Goal: Task Accomplishment & Management: Use online tool/utility

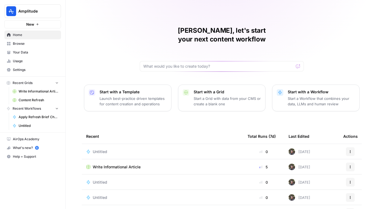
click at [92, 23] on div "[PERSON_NAME], let's start your next content workflow Start with a Template Lau…" at bounding box center [222, 130] width 312 height 260
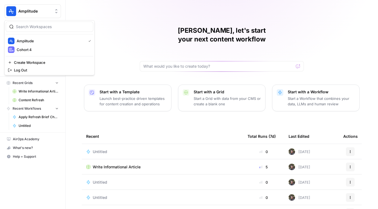
click at [55, 11] on icon "Workspace: Amplitude" at bounding box center [56, 10] width 5 height 5
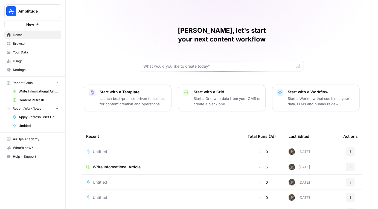
click at [95, 37] on div "[PERSON_NAME], let's start your next content workflow Start with a Template Lau…" at bounding box center [222, 130] width 312 height 260
click at [26, 42] on span "Browse" at bounding box center [36, 43] width 46 height 5
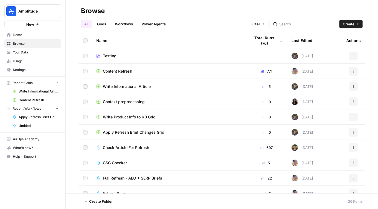
click at [125, 70] on span "Content Refresh" at bounding box center [117, 71] width 29 height 5
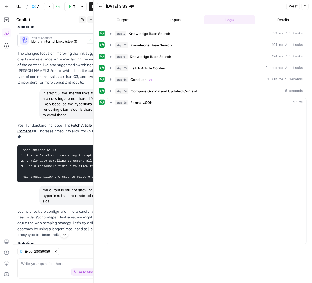
scroll to position [122, 0]
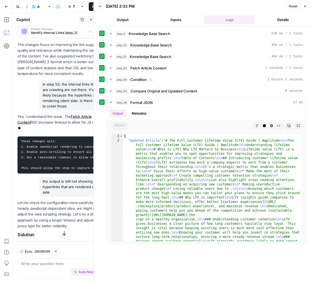
click at [309, 5] on header "Back 08/26/25 at 3:33 PM Reset Close Output Inputs Logs Details" at bounding box center [203, 13] width 218 height 26
click at [306, 5] on icon "button" at bounding box center [305, 6] width 3 height 3
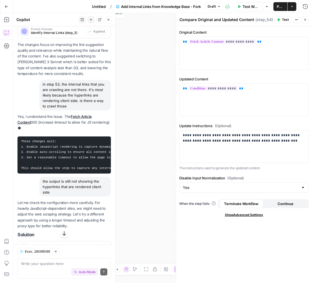
click at [307, 18] on icon "button" at bounding box center [305, 19] width 3 height 3
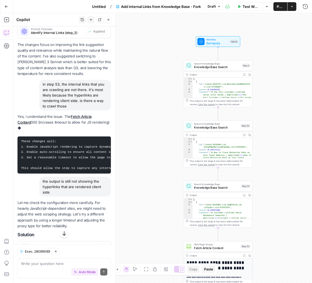
click at [293, 8] on icon "button" at bounding box center [292, 6] width 3 height 3
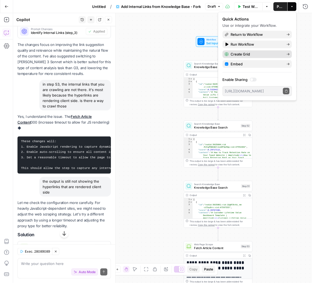
click at [246, 54] on span "Create Grid" at bounding box center [256, 53] width 51 height 5
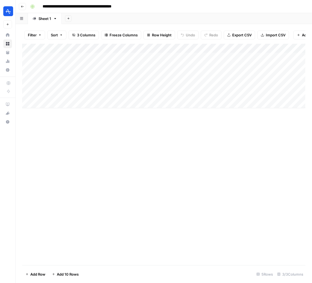
click at [90, 8] on input "**********" at bounding box center [90, 6] width 101 height 9
type input "**********"
click at [160, 2] on div "**********" at bounding box center [167, 6] width 279 height 9
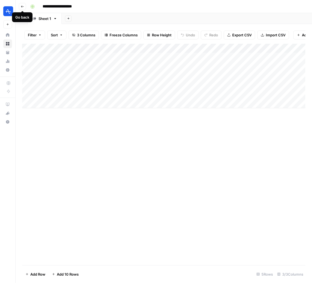
click at [24, 7] on button "Go back" at bounding box center [22, 6] width 7 height 7
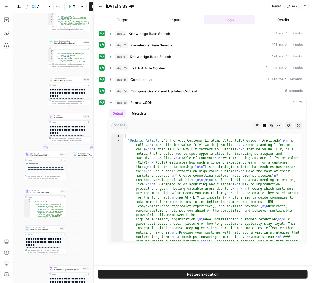
click at [3, 5] on button "Go Back" at bounding box center [7, 7] width 10 height 10
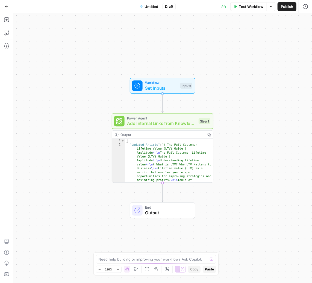
click at [7, 8] on button "Go Back" at bounding box center [7, 7] width 10 height 10
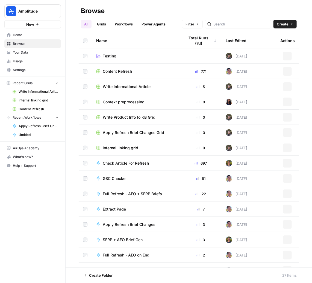
click at [24, 45] on span "Browse" at bounding box center [36, 43] width 46 height 5
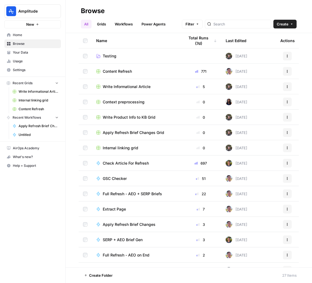
click at [123, 70] on span "Content Refresh" at bounding box center [117, 71] width 29 height 5
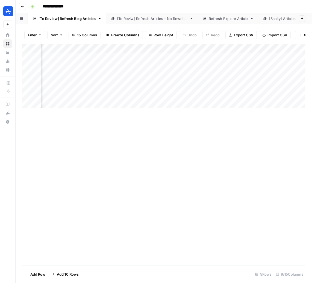
scroll to position [0, 101]
click at [194, 55] on div "Add Column" at bounding box center [163, 76] width 283 height 65
click at [190, 57] on div "Add Column" at bounding box center [163, 76] width 283 height 65
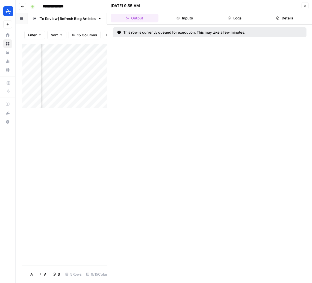
click at [306, 5] on icon "button" at bounding box center [305, 5] width 3 height 3
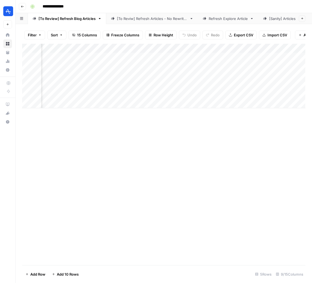
click at [196, 57] on div "Add Column" at bounding box center [163, 76] width 283 height 65
click at [189, 57] on div "Add Column" at bounding box center [163, 76] width 283 height 65
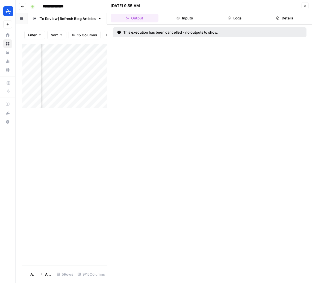
click at [308, 7] on button "Close" at bounding box center [305, 5] width 7 height 7
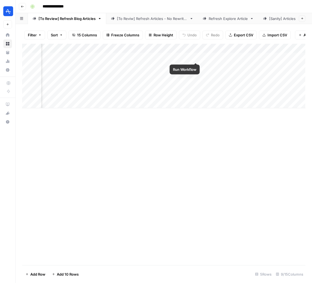
click at [195, 57] on div "Add Column" at bounding box center [163, 76] width 283 height 65
click at [88, 67] on div "Add Column" at bounding box center [163, 76] width 283 height 65
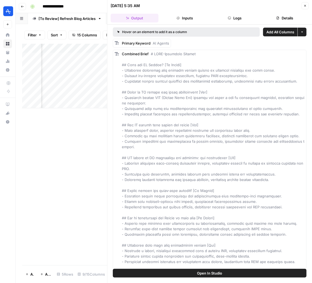
click at [84, 131] on div "Add Column" at bounding box center [64, 154] width 85 height 221
click at [303, 7] on button "Close" at bounding box center [305, 5] width 7 height 7
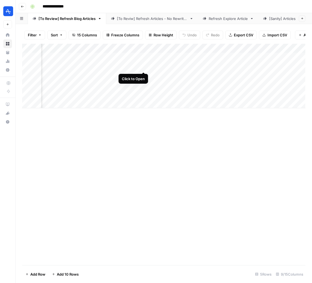
click at [143, 66] on div "Add Column" at bounding box center [163, 76] width 283 height 65
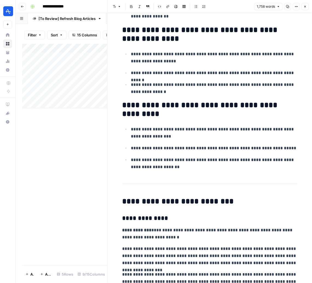
scroll to position [272, 0]
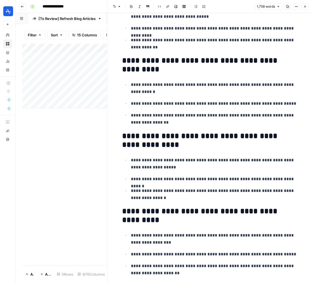
click at [306, 8] on icon "button" at bounding box center [305, 6] width 3 height 3
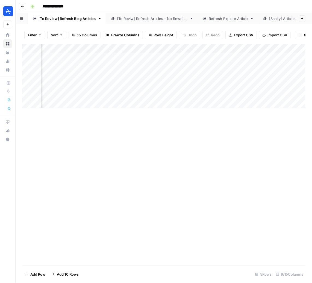
scroll to position [0, 214]
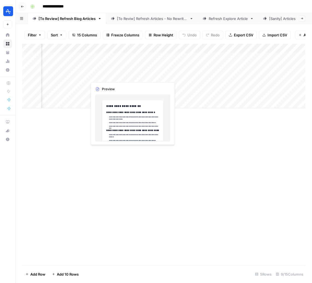
click at [131, 76] on div "Add Column" at bounding box center [163, 76] width 283 height 65
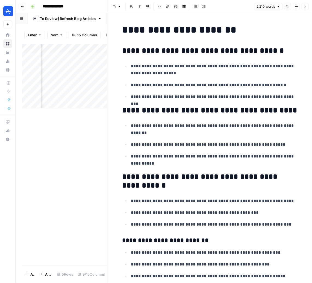
click at [300, 5] on div "2,210 words Copy Options Close" at bounding box center [281, 6] width 55 height 7
click at [298, 5] on icon "button" at bounding box center [296, 6] width 3 height 3
click at [229, 85] on p "**********" at bounding box center [214, 84] width 166 height 7
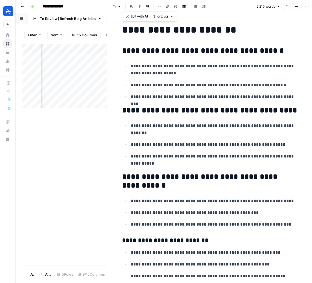
copy div "**********"
click at [83, 76] on div "Add Column" at bounding box center [64, 76] width 85 height 65
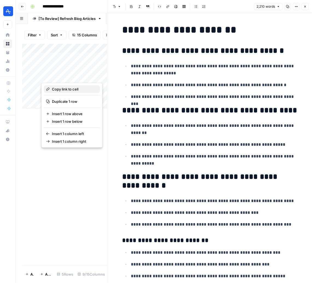
click at [78, 89] on span "Copy link to cell" at bounding box center [74, 88] width 44 height 5
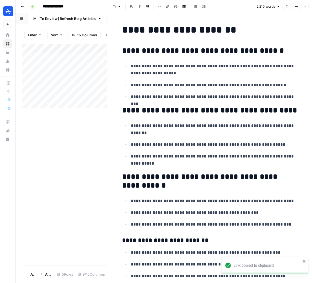
click at [83, 77] on div "Add Column" at bounding box center [64, 76] width 85 height 65
click at [83, 77] on body "**********" at bounding box center [156, 141] width 312 height 283
click at [88, 57] on div "Add Column" at bounding box center [64, 76] width 85 height 65
click at [307, 4] on button "Close" at bounding box center [305, 6] width 7 height 7
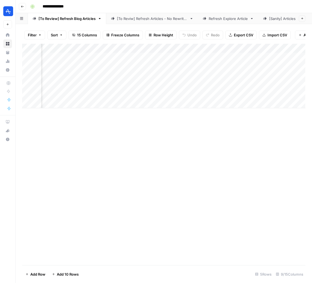
scroll to position [0, 181]
click at [108, 57] on div "Add Column" at bounding box center [163, 76] width 283 height 65
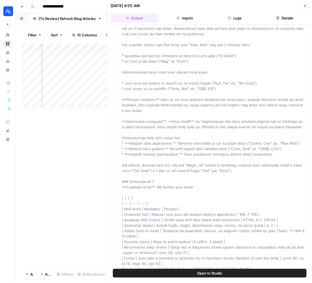
scroll to position [668, 0]
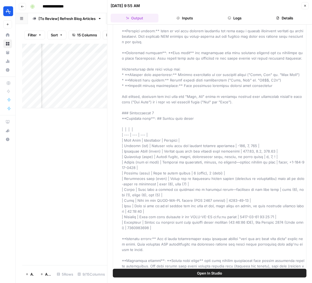
click at [305, 7] on button "Close" at bounding box center [305, 5] width 7 height 7
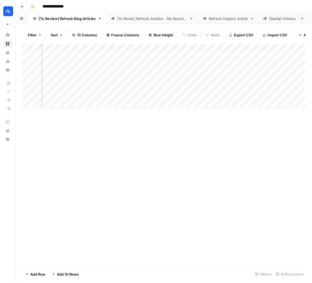
click at [164, 57] on div "Add Column" at bounding box center [163, 76] width 283 height 65
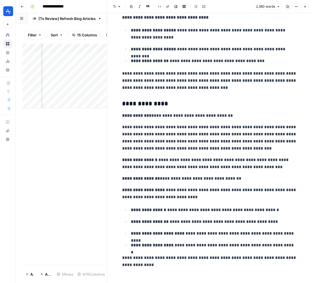
scroll to position [2896, 0]
click at [21, 4] on button "Go back" at bounding box center [22, 6] width 7 height 7
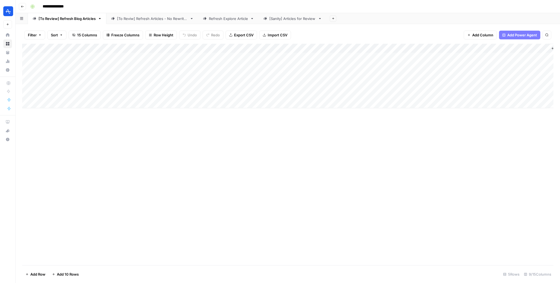
click at [109, 57] on div "Add Column" at bounding box center [287, 76] width 531 height 65
click at [125, 58] on div "Add Column" at bounding box center [287, 76] width 531 height 65
click at [312, 58] on div "Add Column" at bounding box center [287, 76] width 531 height 65
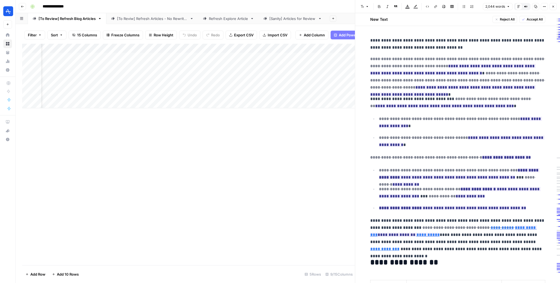
click at [312, 42] on p "**********" at bounding box center [457, 44] width 175 height 14
click at [312, 46] on p "**********" at bounding box center [457, 44] width 175 height 14
click at [312, 41] on p "**********" at bounding box center [457, 44] width 175 height 14
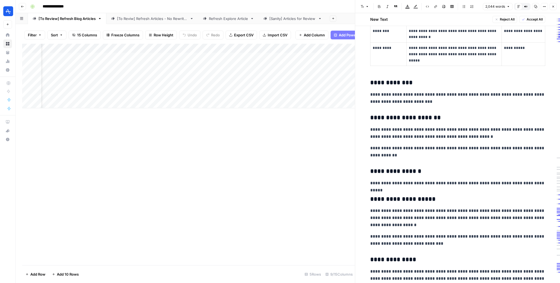
scroll to position [419, 0]
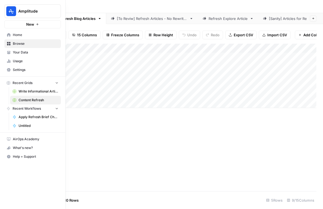
click at [17, 36] on span "Home" at bounding box center [36, 35] width 46 height 5
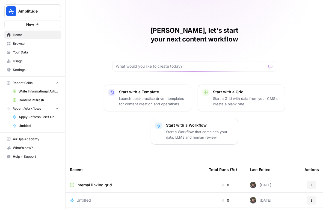
click at [27, 53] on span "Your Data" at bounding box center [36, 52] width 46 height 5
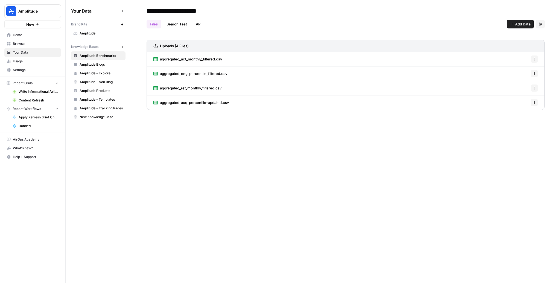
click at [183, 56] on link "aggregated_act_monthly_filtered.csv" at bounding box center [187, 59] width 69 height 14
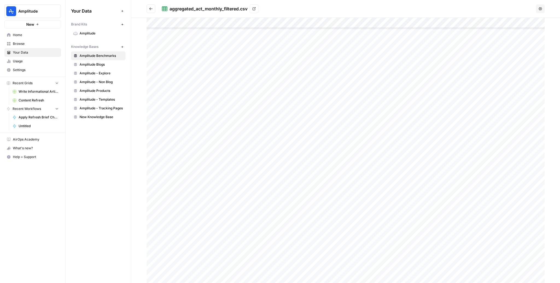
scroll to position [358, 0]
click at [153, 8] on icon "Go back" at bounding box center [151, 9] width 4 height 4
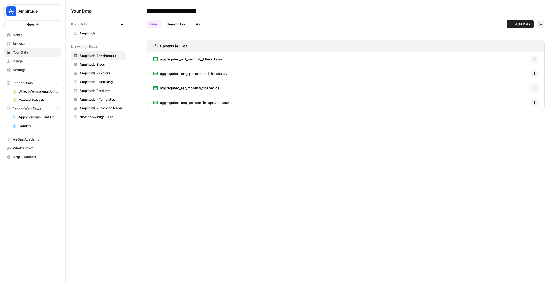
click at [323, 174] on div "**********" at bounding box center [345, 141] width 429 height 283
